Goal: Task Accomplishment & Management: Use online tool/utility

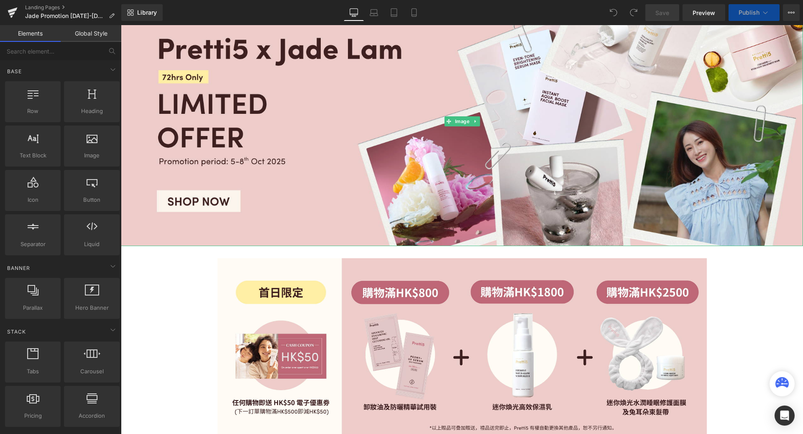
scroll to position [239, 0]
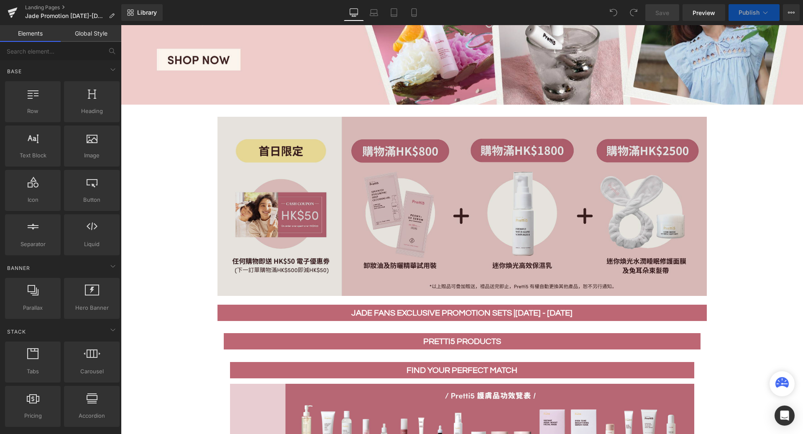
click at [355, 253] on img at bounding box center [461, 206] width 489 height 179
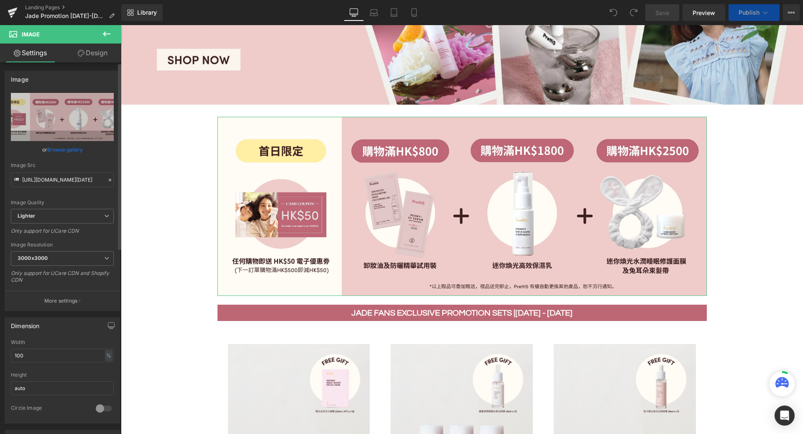
click at [59, 150] on link "Browse gallery" at bounding box center [65, 149] width 36 height 15
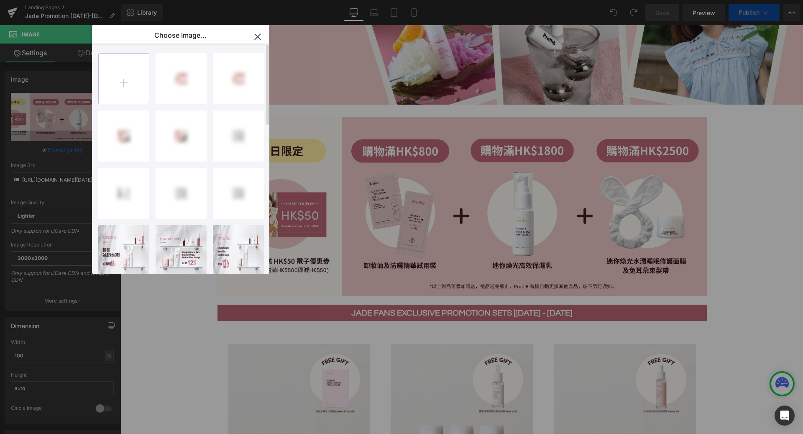
click at [127, 85] on input "file" at bounding box center [124, 79] width 50 height 50
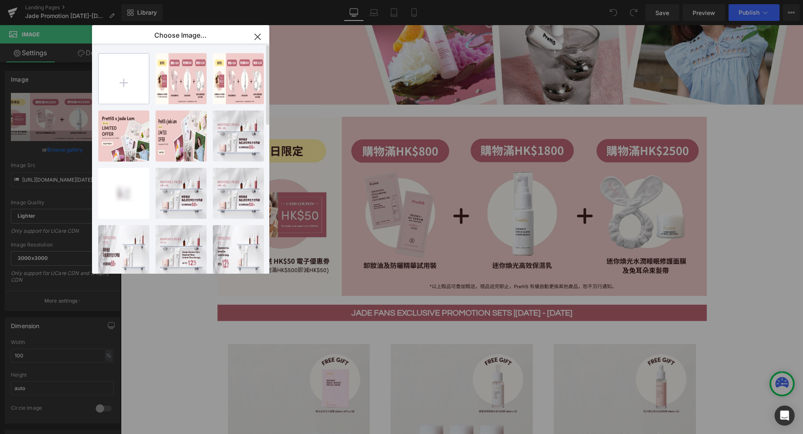
click at [136, 72] on input "file" at bounding box center [124, 79] width 50 height 50
click at [134, 79] on input "file" at bounding box center [124, 79] width 50 height 50
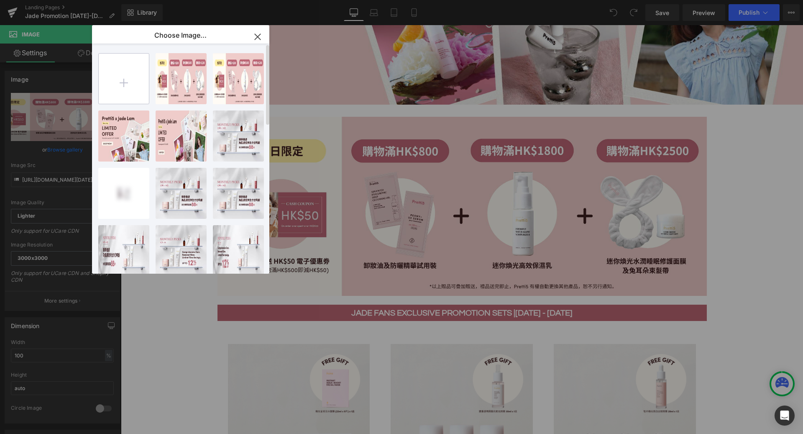
click at [134, 79] on input "file" at bounding box center [124, 79] width 50 height 50
click at [128, 83] on input "file" at bounding box center [124, 79] width 50 height 50
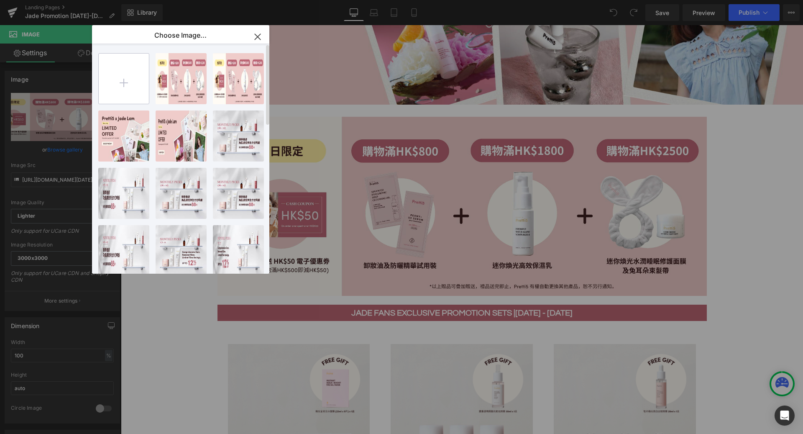
click at [128, 83] on input "file" at bounding box center [124, 79] width 50 height 50
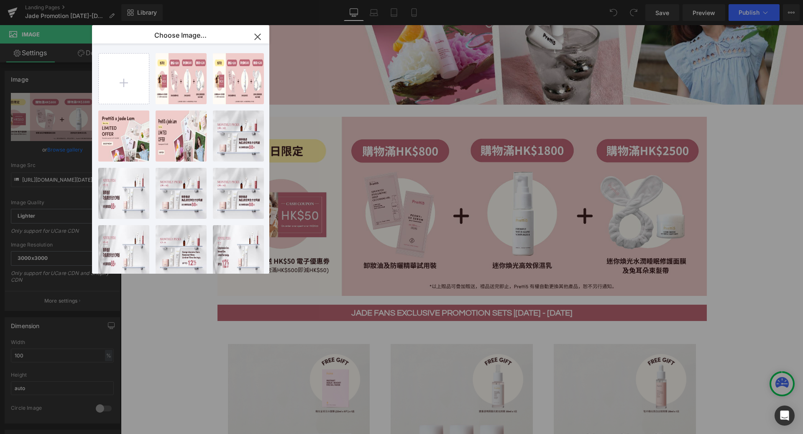
click at [262, 40] on icon "button" at bounding box center [257, 36] width 13 height 13
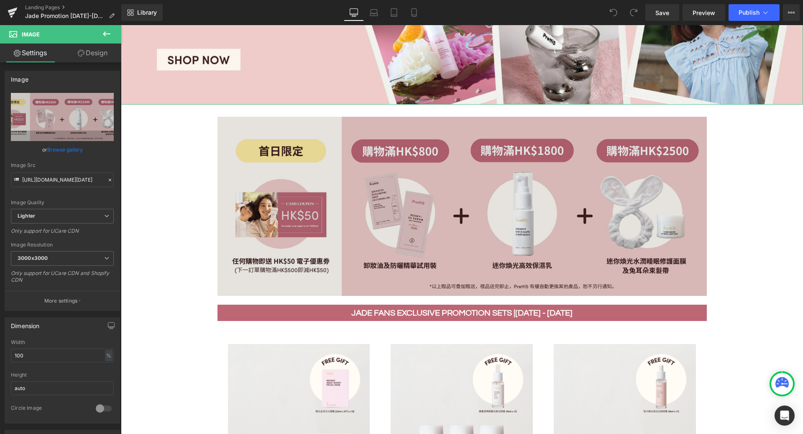
click at [291, 179] on img at bounding box center [461, 206] width 489 height 179
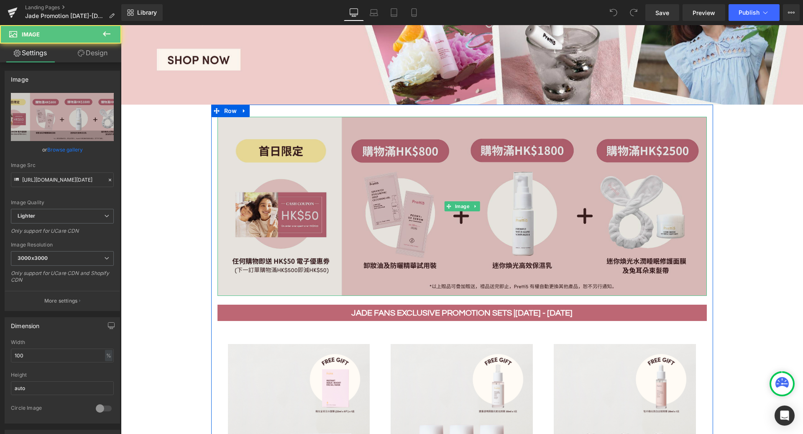
click at [407, 187] on img at bounding box center [461, 206] width 489 height 179
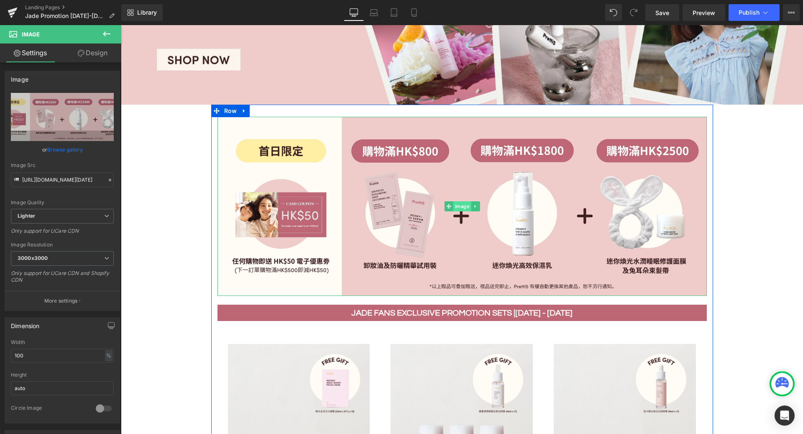
click at [453, 204] on span "Image" at bounding box center [462, 206] width 18 height 10
click at [447, 204] on icon at bounding box center [448, 206] width 5 height 5
click at [214, 111] on icon at bounding box center [217, 111] width 6 height 6
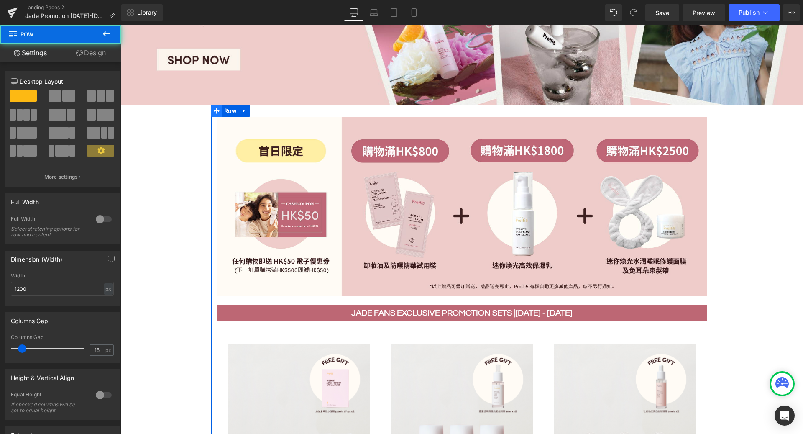
click at [214, 111] on icon at bounding box center [217, 111] width 6 height 6
click at [243, 111] on icon at bounding box center [244, 111] width 2 height 4
click at [256, 110] on icon at bounding box center [255, 110] width 6 height 6
click at [255, 111] on icon at bounding box center [255, 111] width 6 height 6
